Goal: Check status: Check status

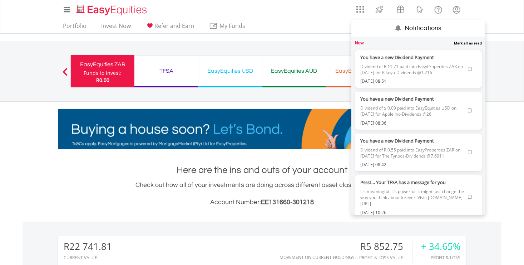
scroll to position [69, 136]
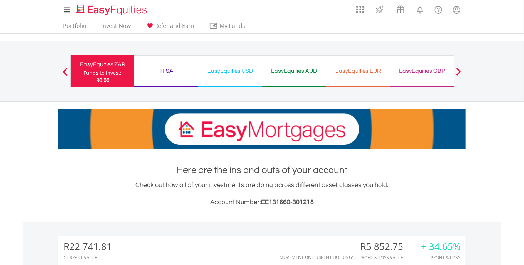
click at [461, 74] on span at bounding box center [459, 72] width 5 height 8
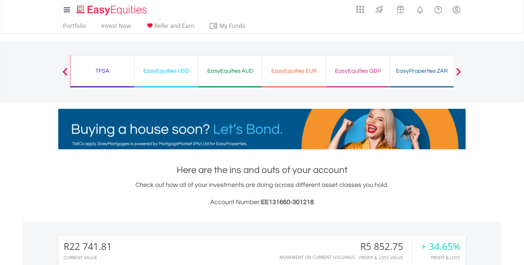
click at [427, 71] on div "EasyProperties ZAR" at bounding box center [422, 71] width 55 height 10
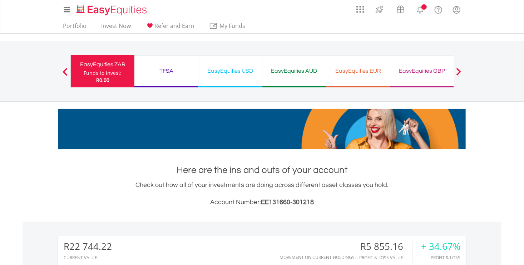
scroll to position [69, 136]
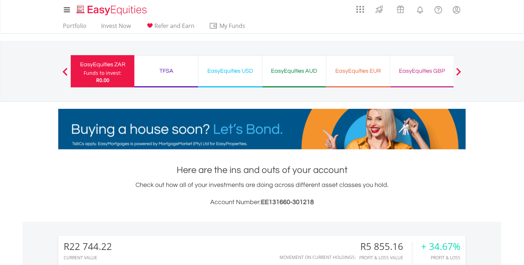
click at [172, 67] on div "TFSA" at bounding box center [166, 71] width 55 height 10
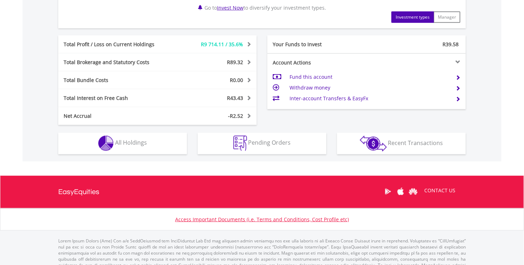
scroll to position [382, 0]
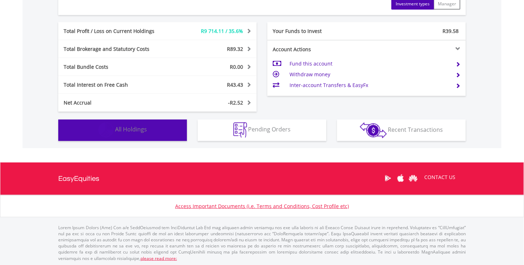
click at [151, 131] on button "Holdings All Holdings" at bounding box center [122, 129] width 129 height 21
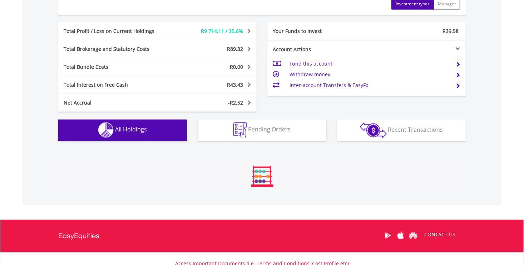
scroll to position [544, 0]
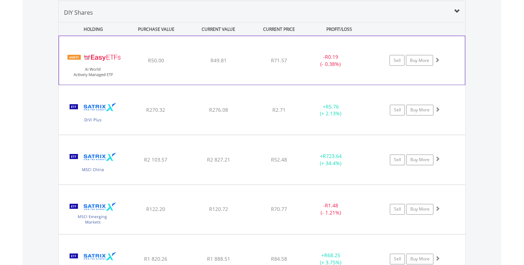
click at [292, 74] on div "﻿ EasyETFs AI World Actively Managed ETF R50.00 R49.81 R71.57 - R0.19 (- 0.38%)…" at bounding box center [262, 60] width 406 height 49
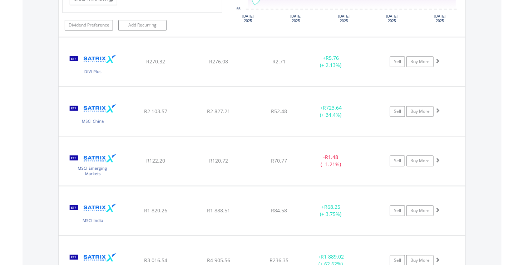
scroll to position [730, 0]
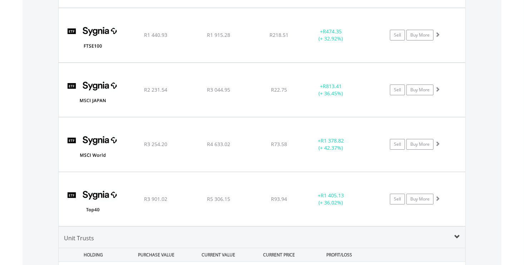
scroll to position [1303, 0]
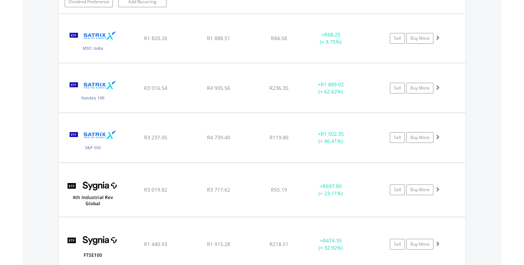
scroll to position [1060, 0]
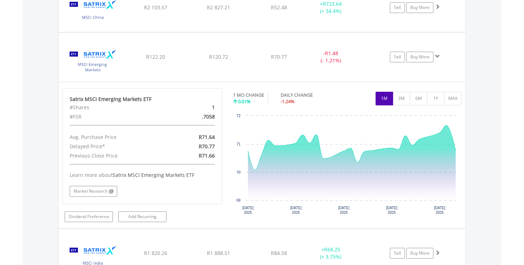
scroll to position [840, 0]
